Goal: Task Accomplishment & Management: Complete application form

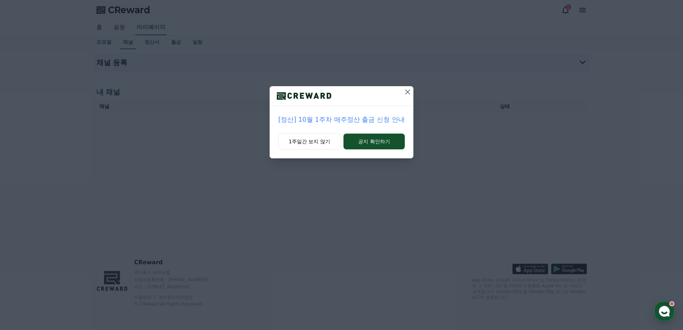
click at [408, 95] on icon at bounding box center [407, 91] width 9 height 9
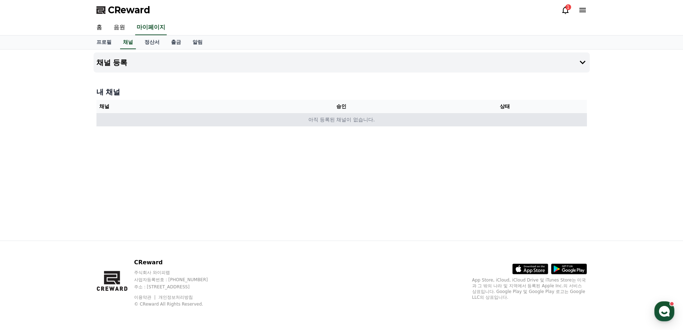
click at [323, 119] on td "아직 등록된 채널이 없습니다." at bounding box center [341, 119] width 491 height 13
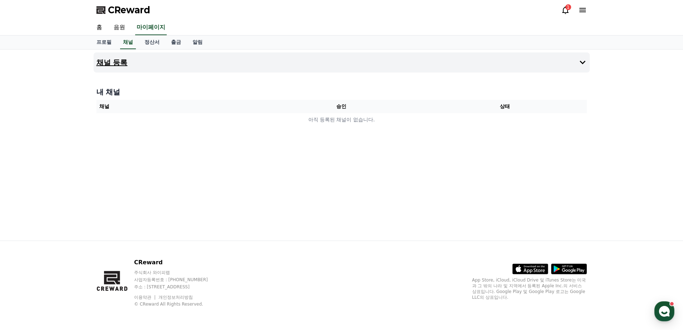
click at [130, 58] on button "채널 등록" at bounding box center [342, 62] width 496 height 20
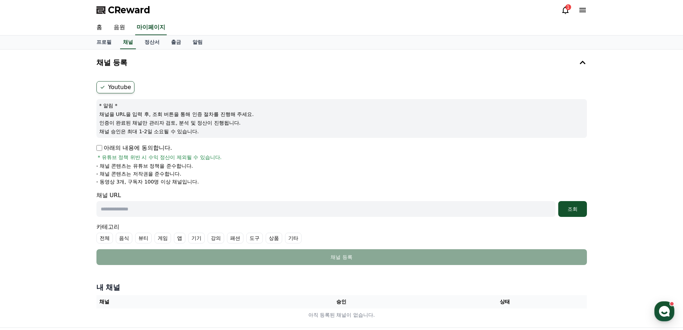
click at [103, 149] on p "아래의 내용에 동의합니다." at bounding box center [134, 147] width 76 height 9
click at [575, 209] on div "조회" at bounding box center [572, 208] width 23 height 7
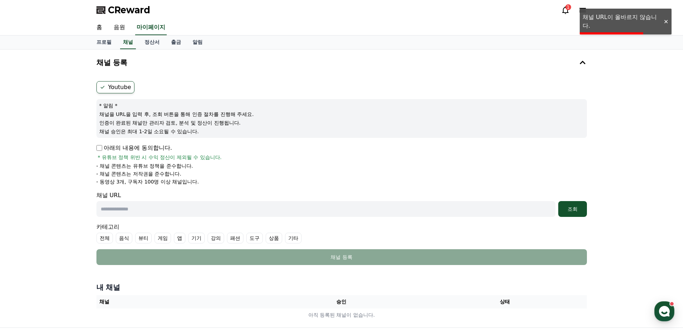
click at [341, 203] on input "text" at bounding box center [325, 209] width 459 height 16
type input "**********"
click at [576, 205] on div "조회" at bounding box center [572, 208] width 23 height 7
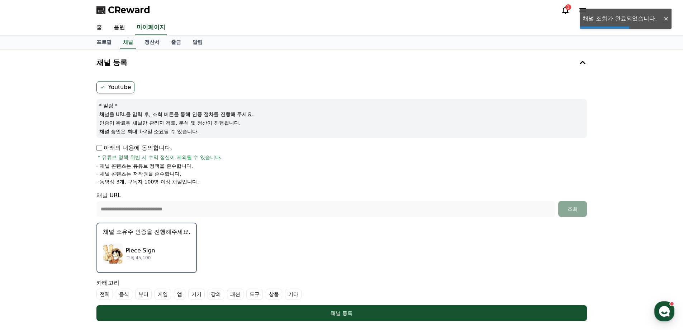
scroll to position [143, 0]
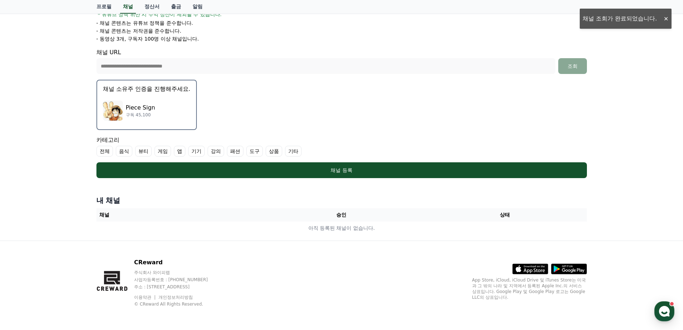
click at [164, 112] on div "Piece Sign 구독 45,100" at bounding box center [146, 110] width 87 height 29
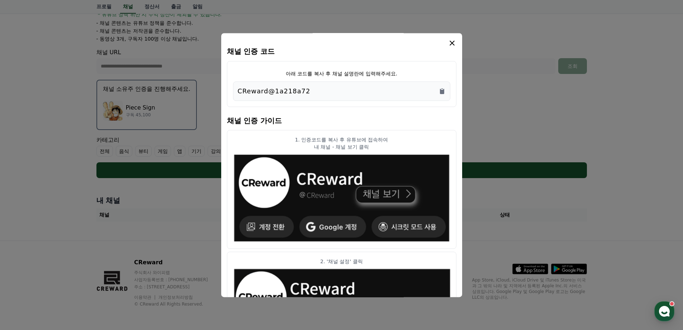
click at [325, 91] on div "CReward@1a218a72" at bounding box center [342, 91] width 208 height 10
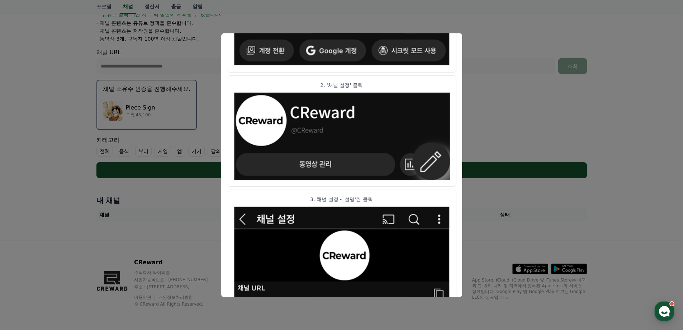
scroll to position [0, 0]
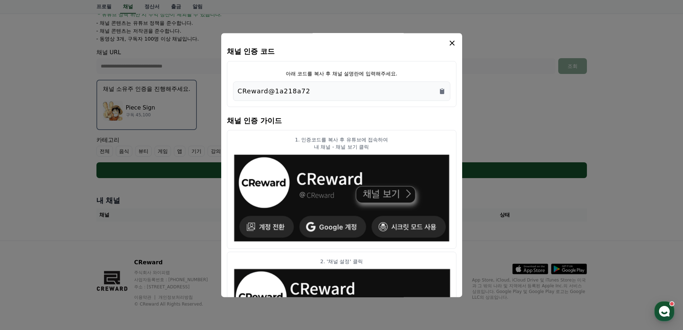
click at [453, 41] on icon "modal" at bounding box center [452, 43] width 9 height 9
click at [442, 90] on icon "Copy to clipboard" at bounding box center [442, 91] width 4 height 5
click at [455, 42] on icon "modal" at bounding box center [452, 43] width 9 height 9
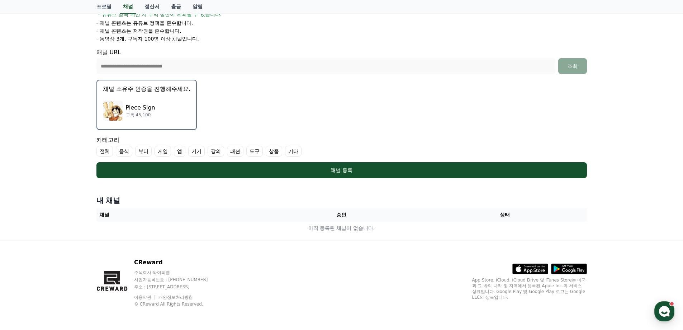
click at [154, 102] on div "Piece Sign 구독 45,100" at bounding box center [146, 110] width 87 height 29
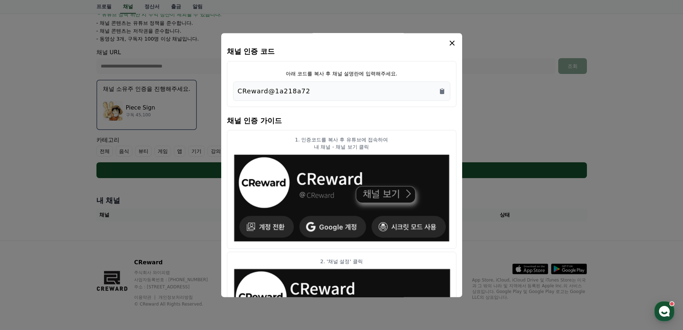
click at [175, 102] on button "close modal" at bounding box center [341, 165] width 683 height 330
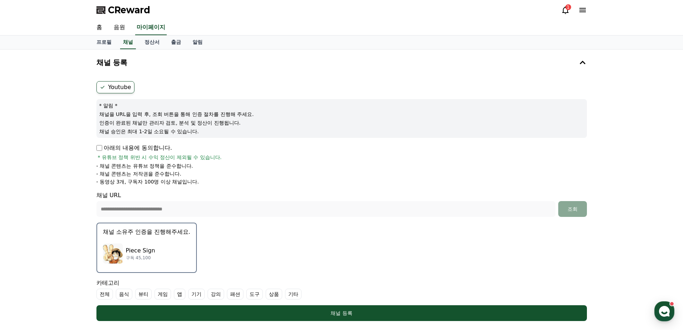
scroll to position [143, 0]
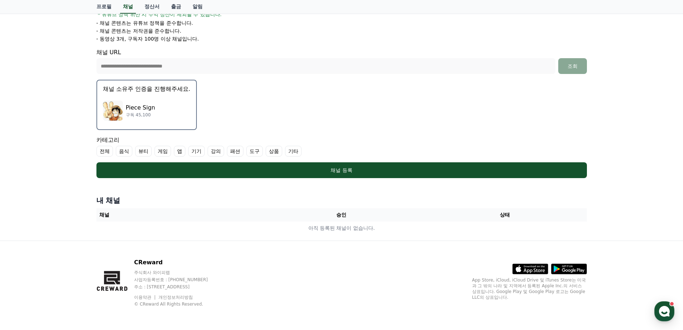
click at [522, 210] on th "상태" at bounding box center [505, 214] width 164 height 13
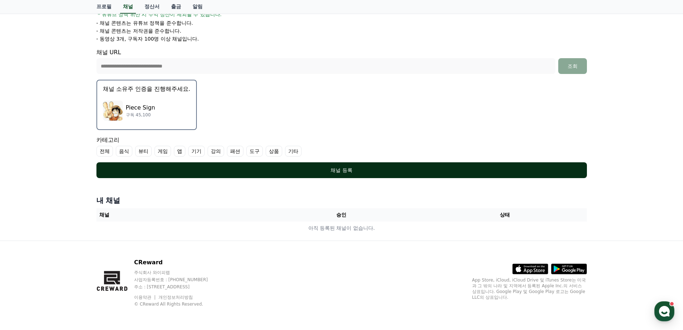
click at [171, 168] on div "채널 등록" at bounding box center [342, 169] width 462 height 7
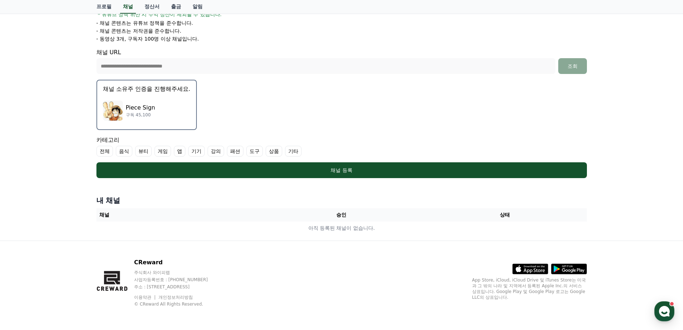
click at [294, 151] on label "기타" at bounding box center [293, 151] width 16 height 11
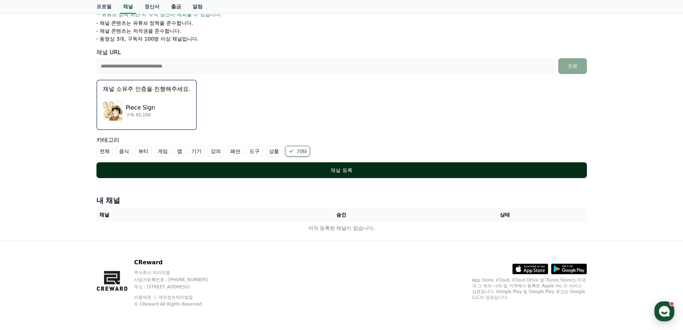
click at [283, 167] on div "채널 등록" at bounding box center [342, 169] width 462 height 7
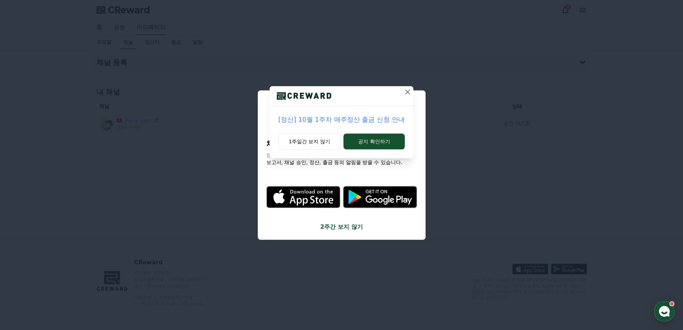
click at [405, 92] on icon at bounding box center [407, 91] width 9 height 9
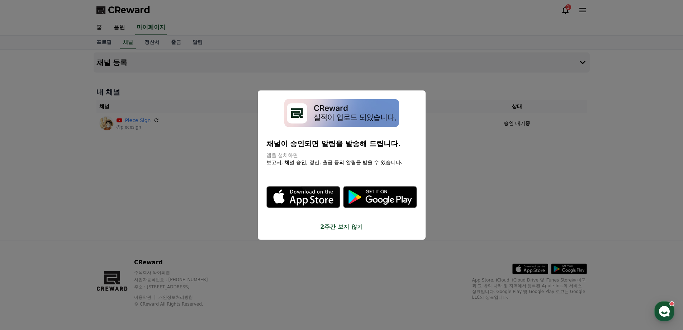
click at [355, 227] on button "2주간 보지 않기" at bounding box center [341, 226] width 151 height 9
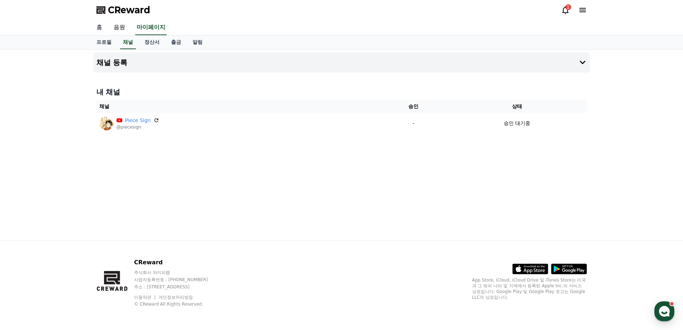
click at [103, 27] on link "홈" at bounding box center [99, 27] width 17 height 15
